Goal: Check status: Check status

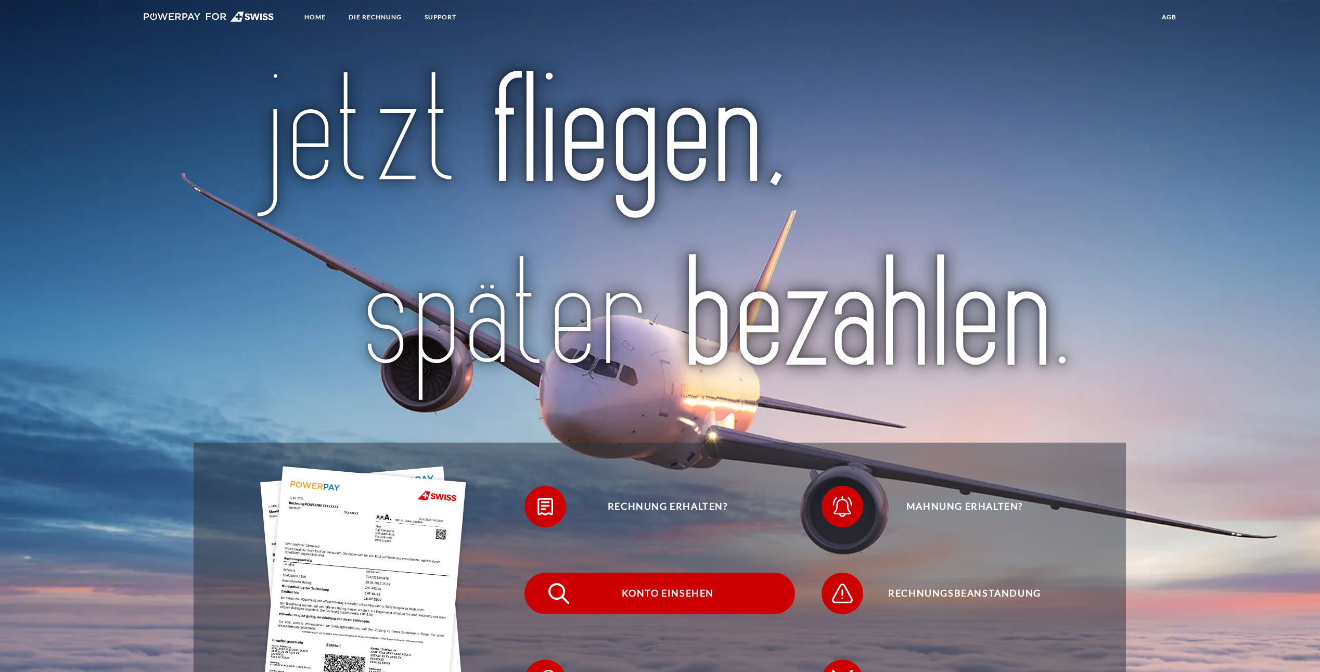
click at [552, 595] on img at bounding box center [559, 593] width 26 height 26
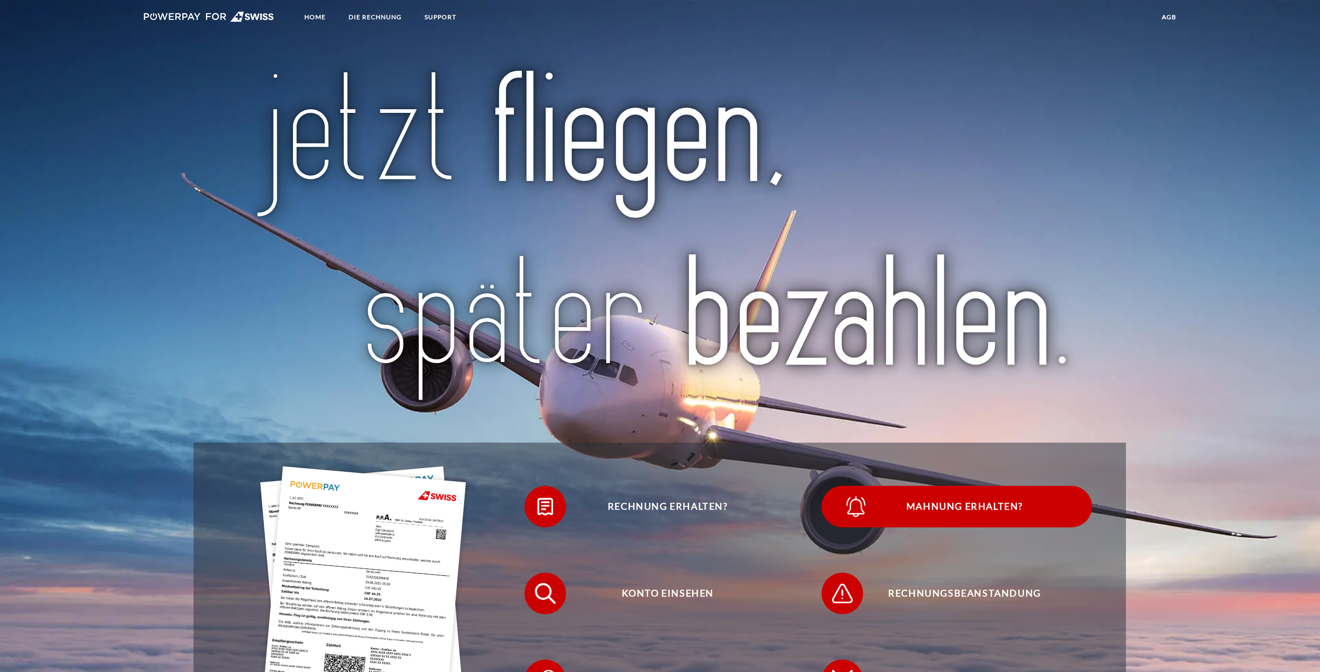
click at [846, 521] on span at bounding box center [840, 507] width 52 height 52
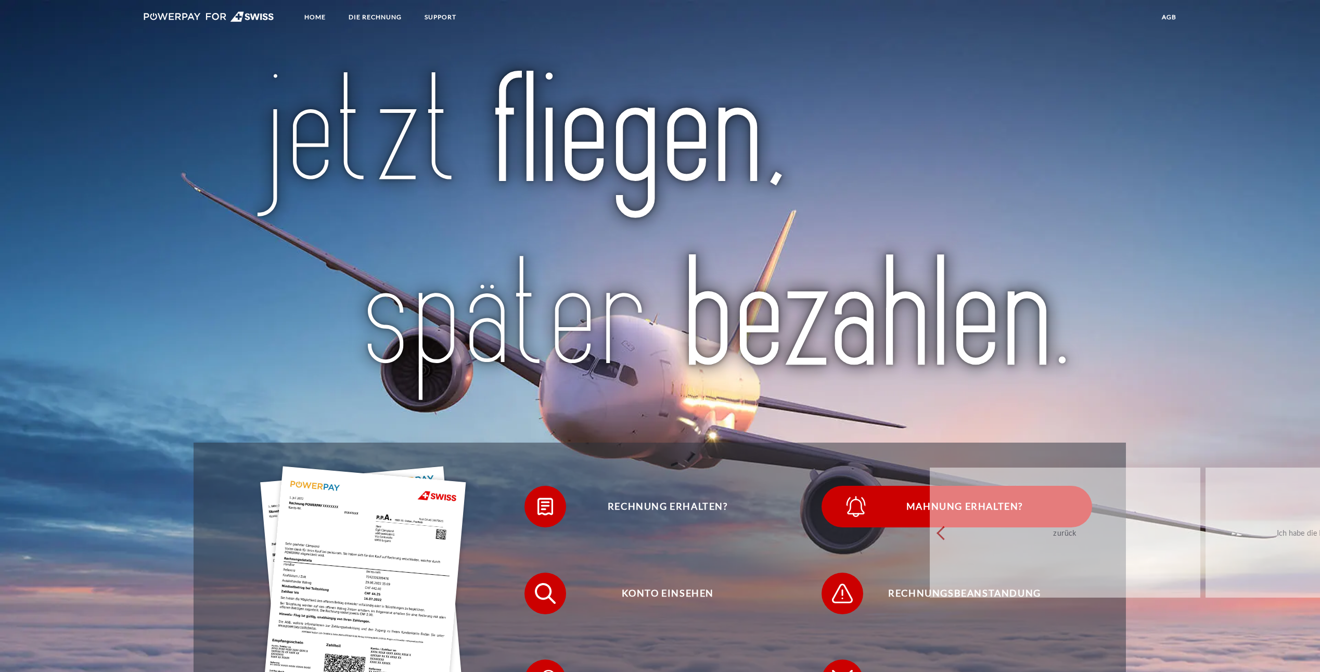
click at [846, 521] on div "Rechnung erhalten? Mahnung erhalten? Konto einsehen" at bounding box center [659, 594] width 932 height 302
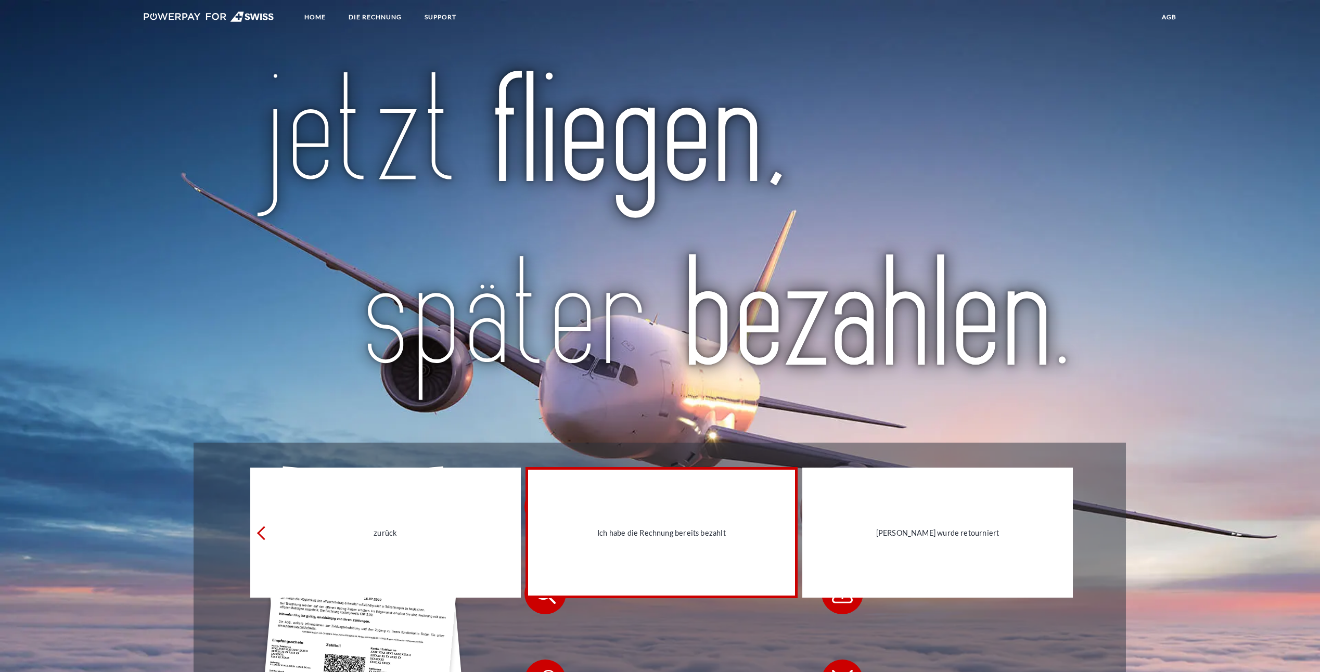
click at [707, 551] on link "Ich habe die Rechnung bereits bezahlt" at bounding box center [661, 533] width 271 height 130
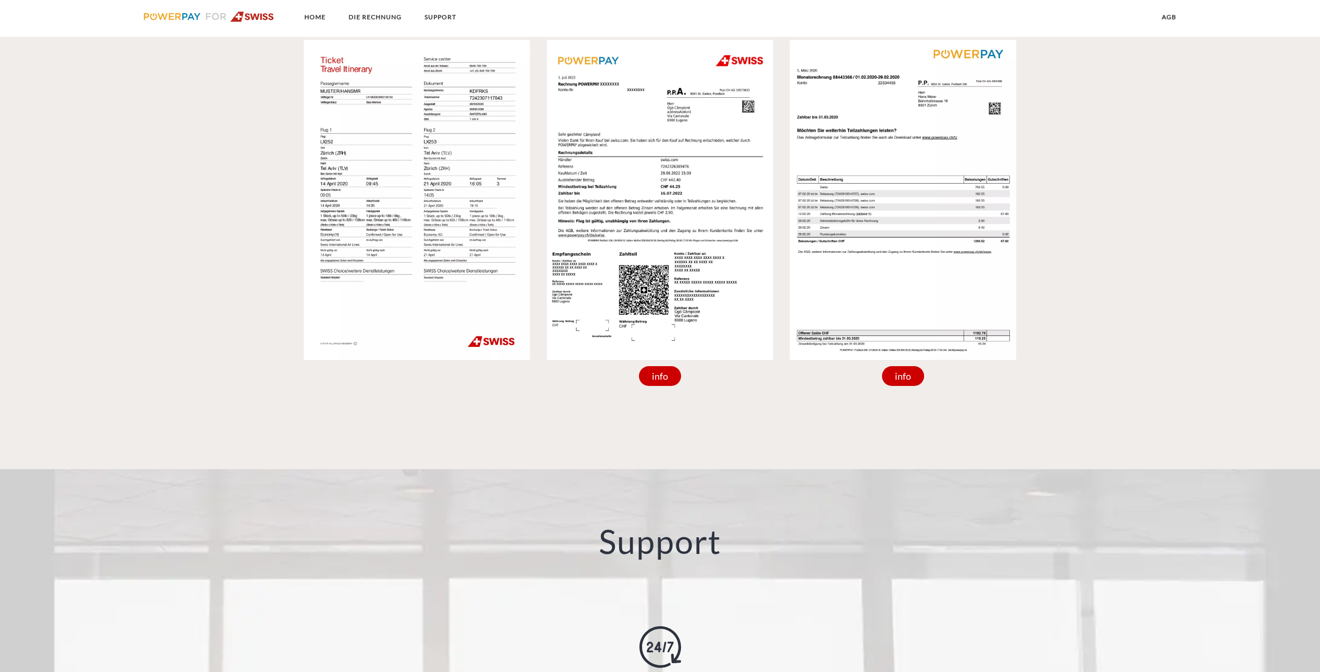
scroll to position [1248, 0]
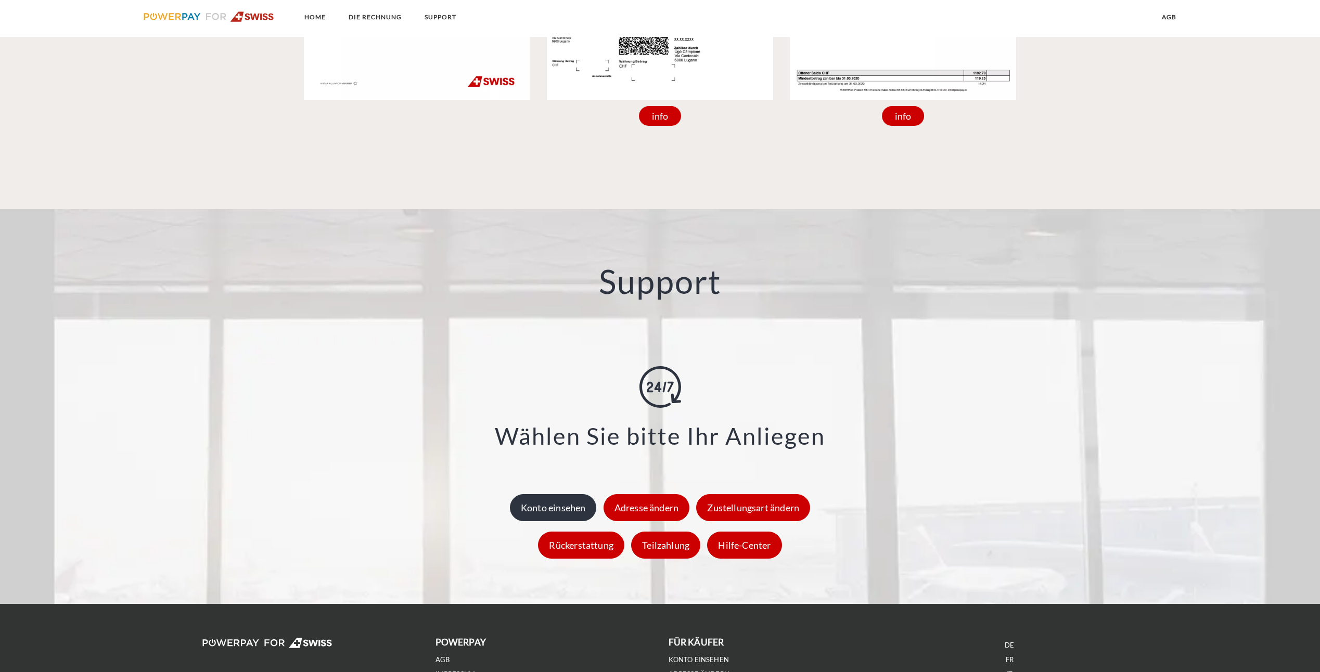
click at [566, 506] on div "Konto einsehen" at bounding box center [553, 507] width 87 height 27
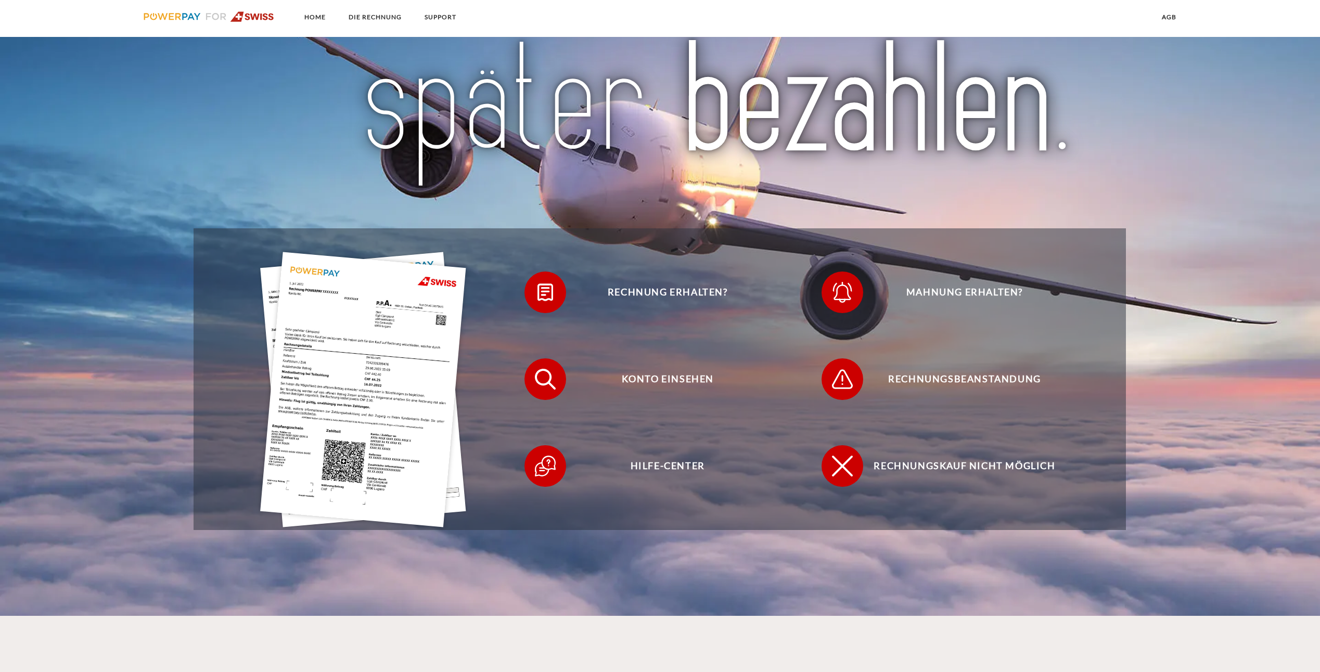
scroll to position [110, 0]
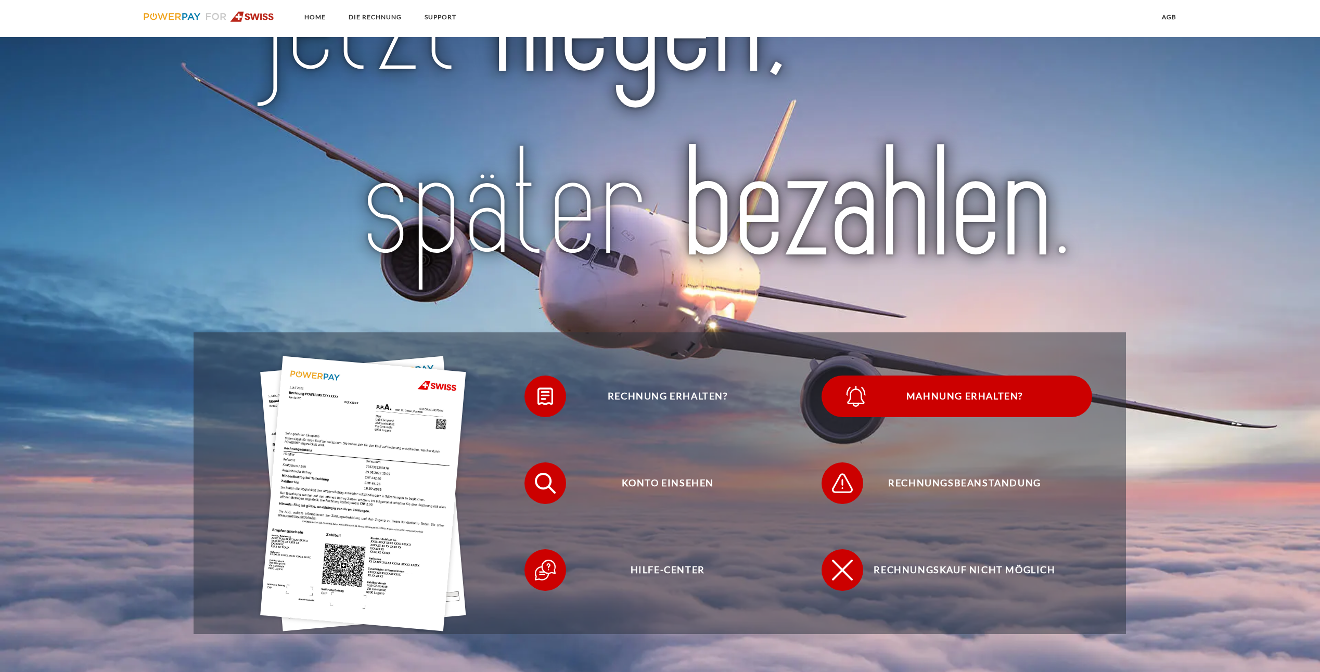
click at [1001, 394] on span "Mahnung erhalten?" at bounding box center [964, 397] width 255 height 42
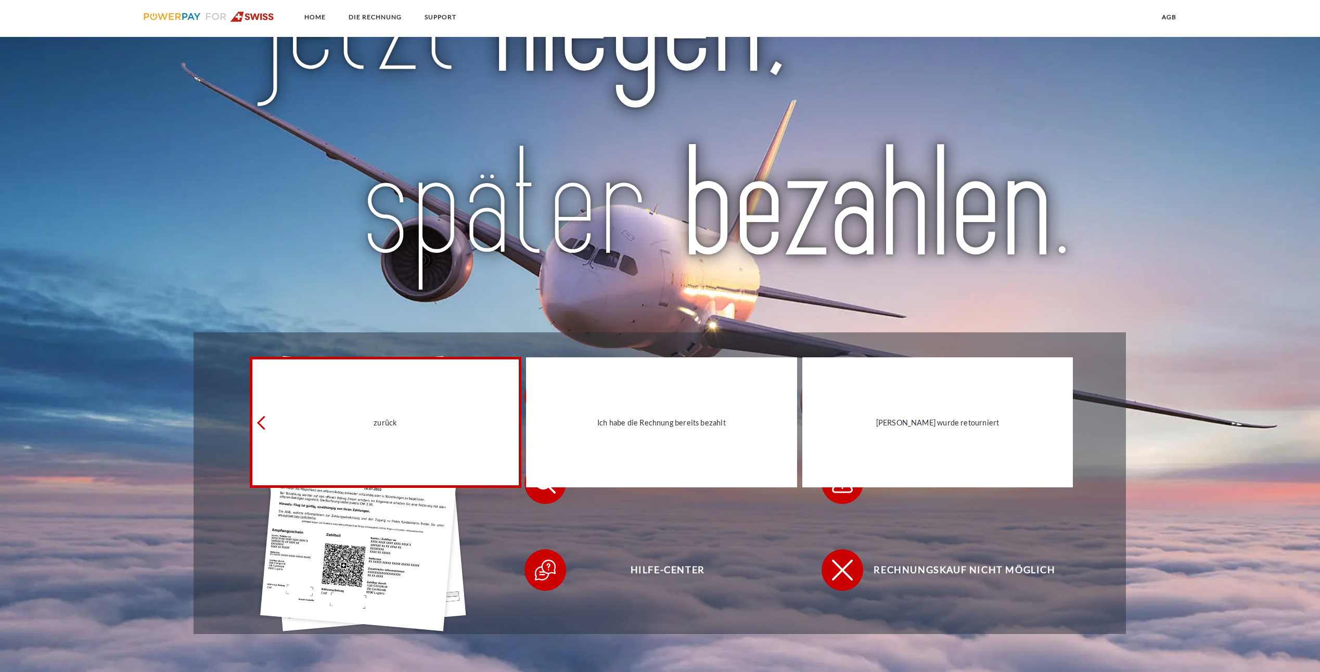
click at [384, 421] on div "zurück" at bounding box center [385, 422] width 259 height 14
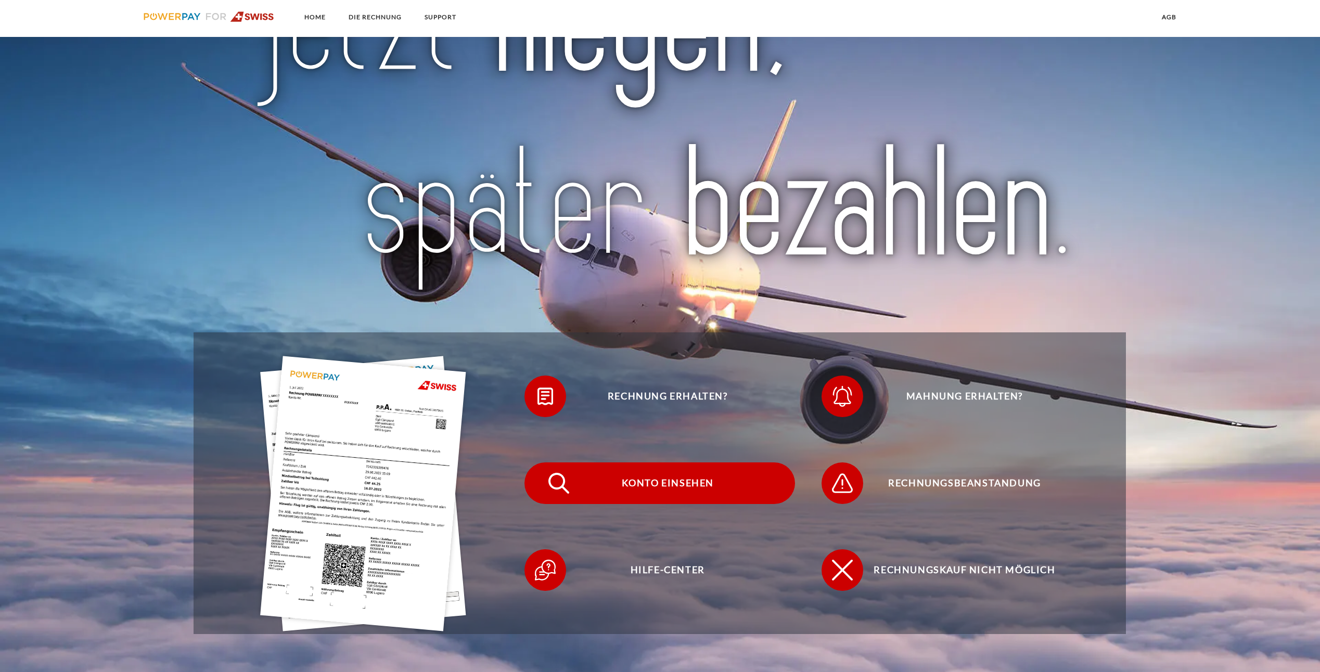
click at [662, 480] on span "Konto einsehen" at bounding box center [667, 483] width 255 height 42
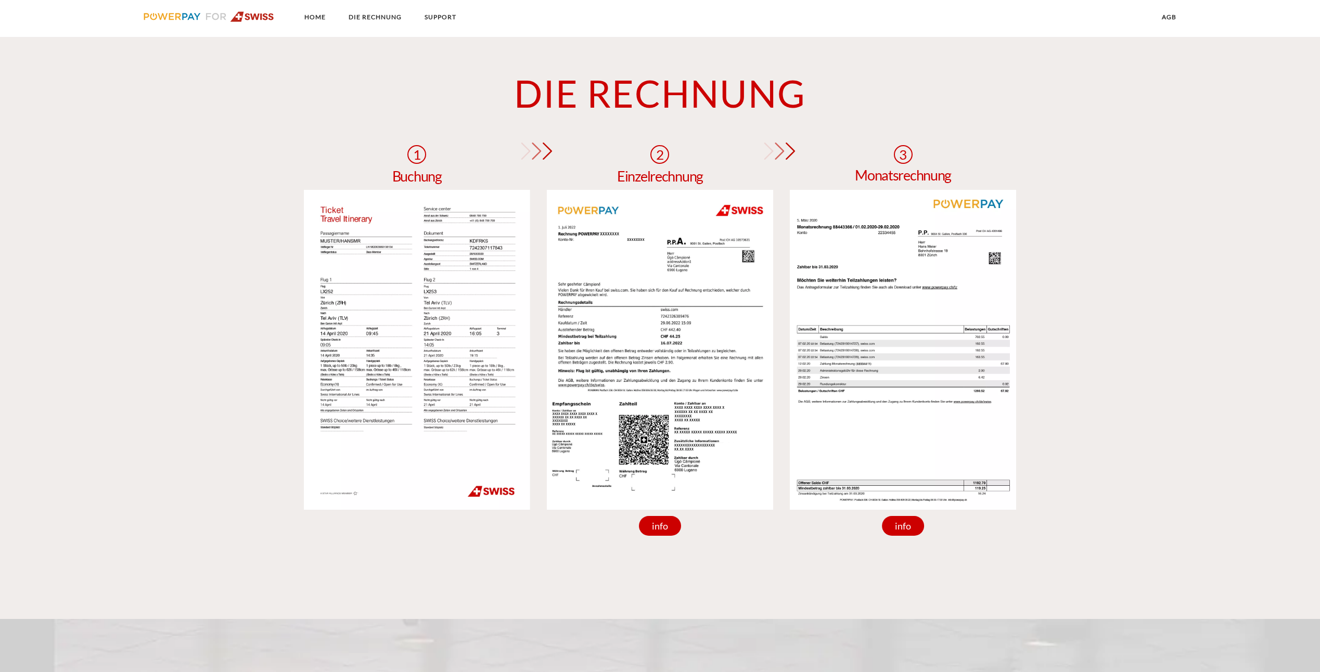
scroll to position [786, 0]
